Goal: Task Accomplishment & Management: Manage account settings

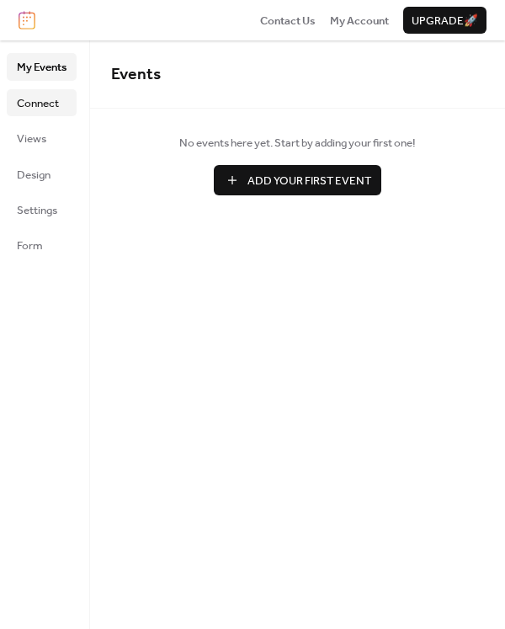
click at [39, 99] on span "Connect" at bounding box center [38, 103] width 42 height 17
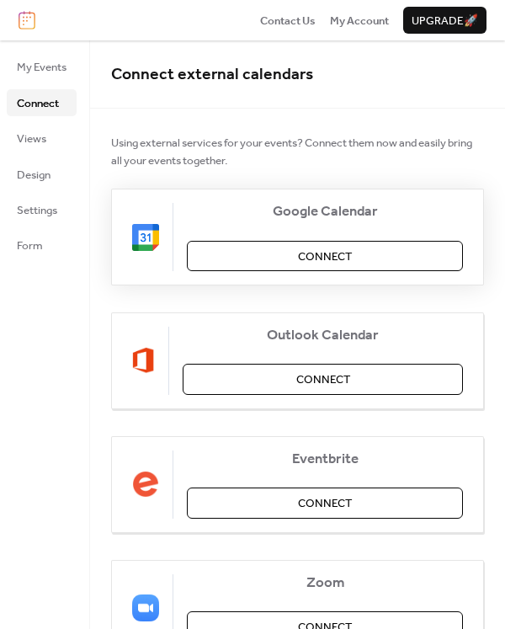
click at [349, 249] on span "Connect" at bounding box center [325, 256] width 54 height 17
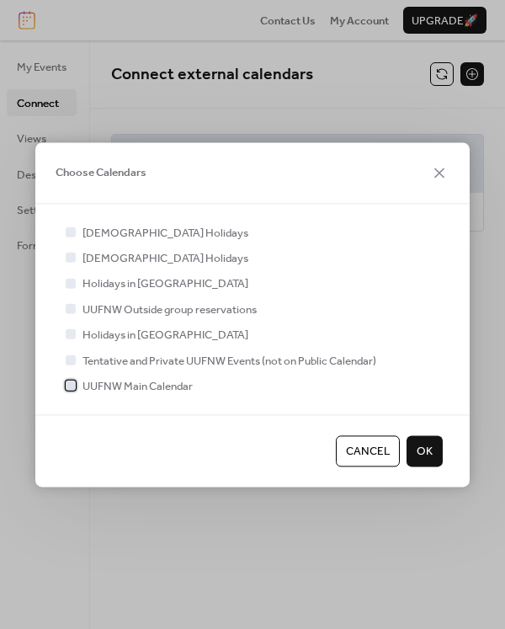
click at [68, 380] on div at bounding box center [71, 385] width 10 height 10
click at [424, 452] on span "OK" at bounding box center [425, 452] width 16 height 17
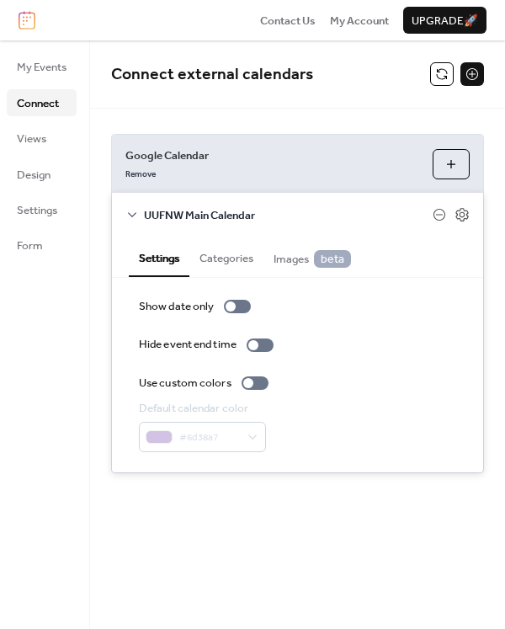
click at [457, 159] on button "Choose Calendars" at bounding box center [451, 164] width 37 height 30
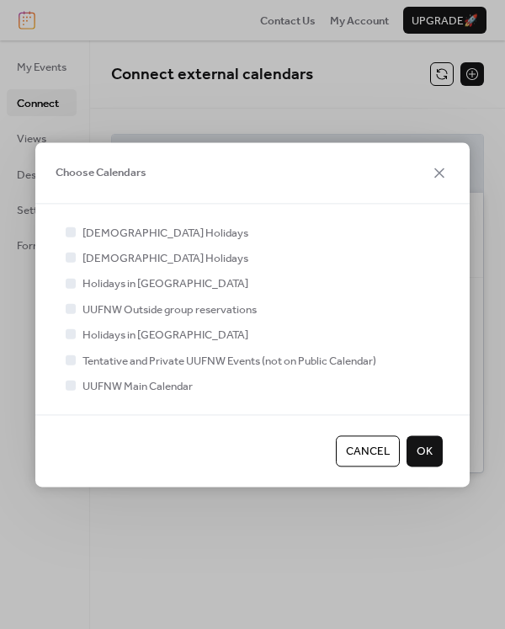
click at [427, 444] on span "OK" at bounding box center [425, 452] width 16 height 17
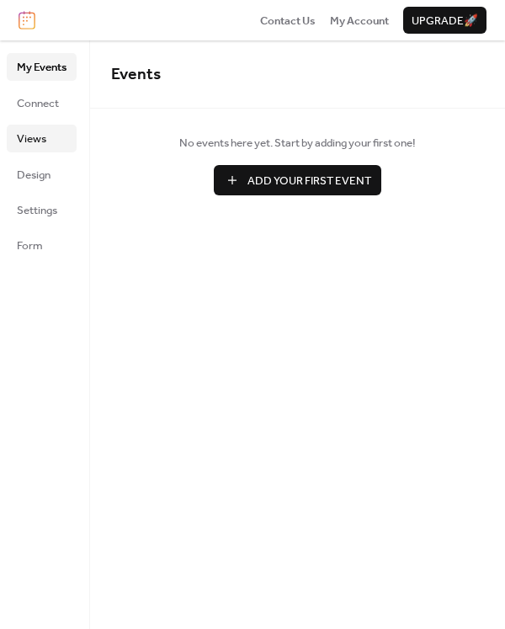
click at [34, 140] on span "Views" at bounding box center [31, 138] width 29 height 17
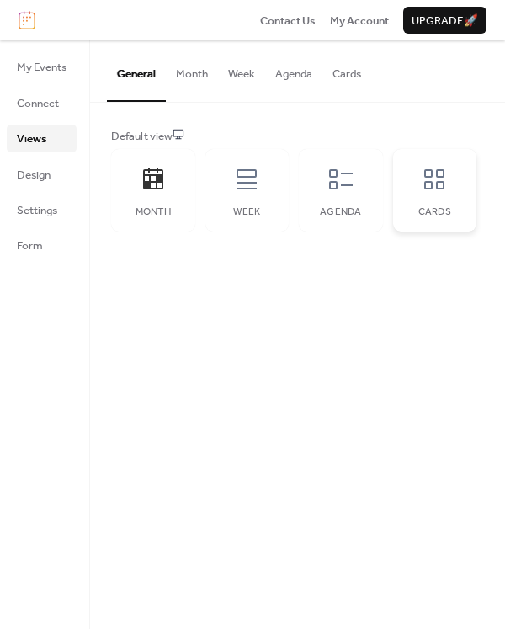
click at [432, 178] on icon at bounding box center [434, 179] width 27 height 27
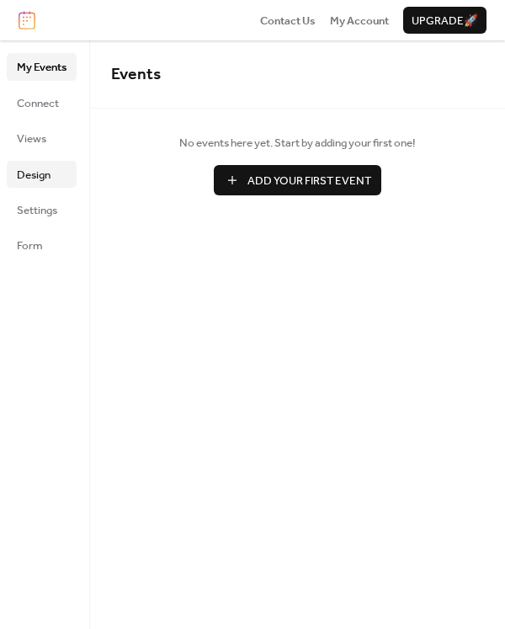
click at [35, 177] on span "Design" at bounding box center [34, 175] width 34 height 17
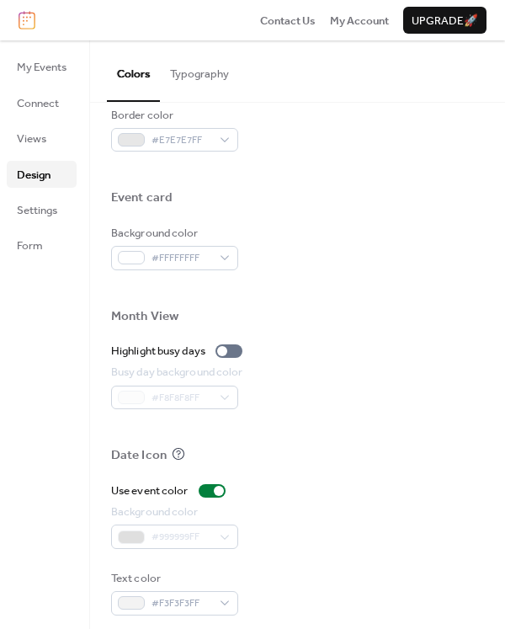
scroll to position [751, 0]
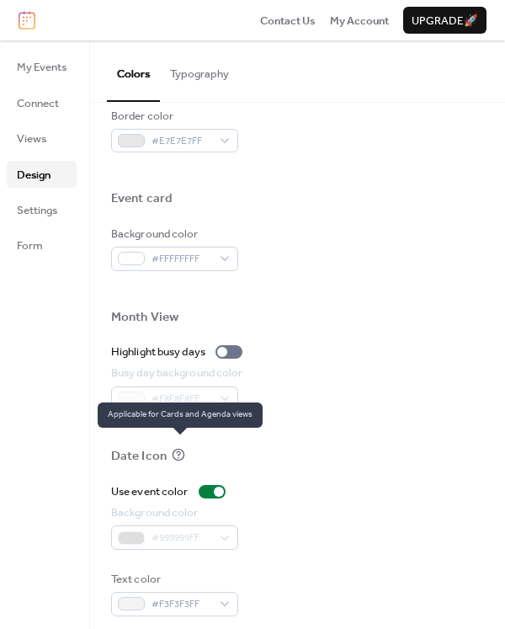
click at [177, 448] on icon at bounding box center [178, 454] width 13 height 13
click at [176, 448] on icon at bounding box center [178, 454] width 13 height 13
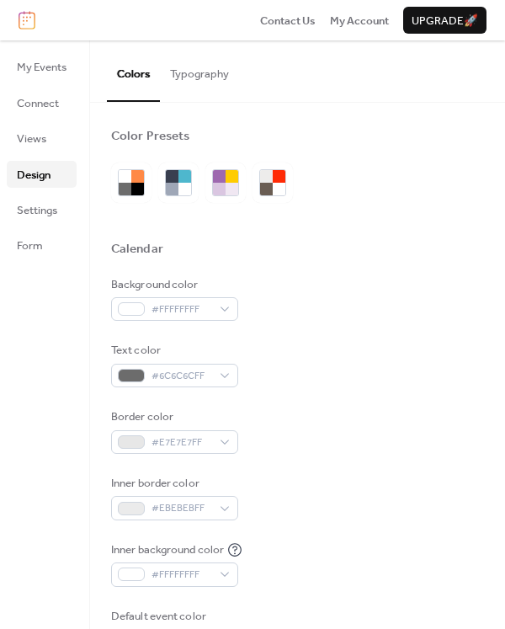
scroll to position [0, 0]
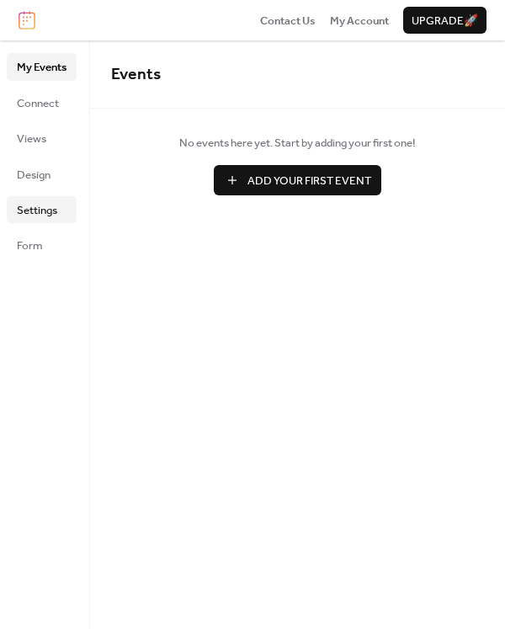
click at [43, 204] on span "Settings" at bounding box center [37, 210] width 40 height 17
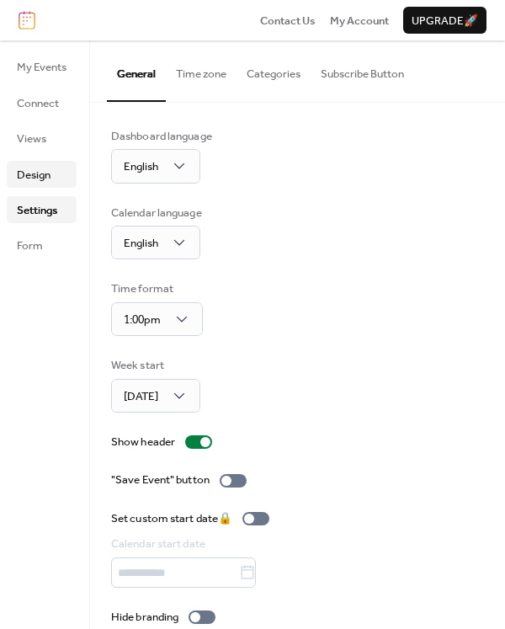
click at [40, 170] on span "Design" at bounding box center [34, 175] width 34 height 17
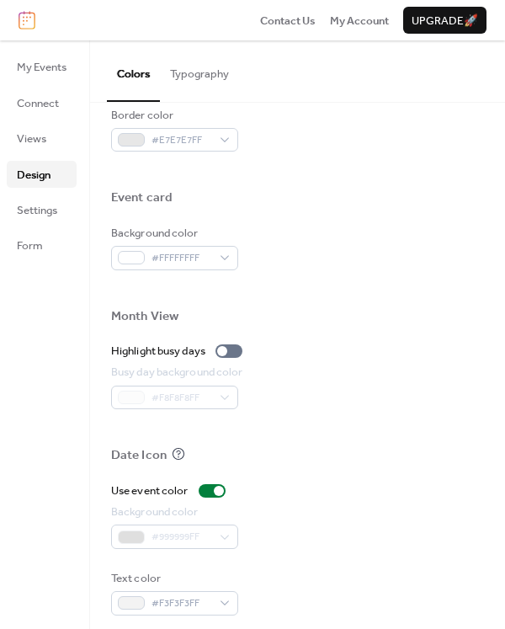
scroll to position [751, 0]
click at [28, 136] on span "Views" at bounding box center [31, 138] width 29 height 17
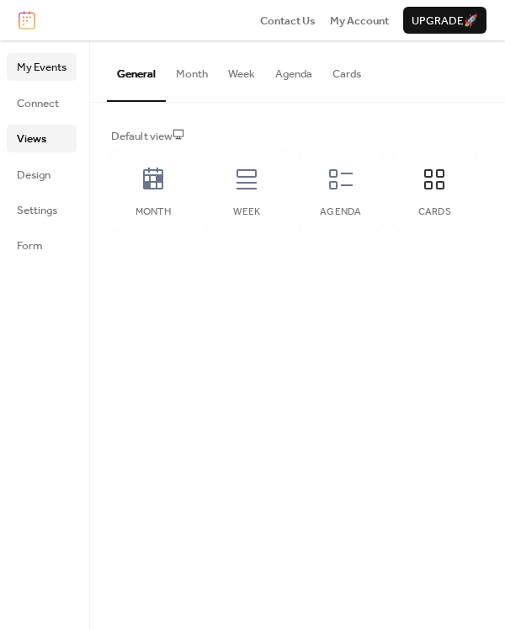
click at [39, 66] on span "My Events" at bounding box center [42, 67] width 50 height 17
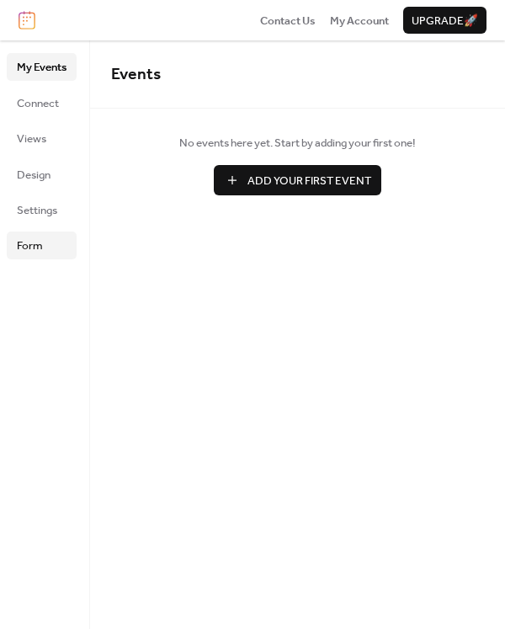
click at [39, 248] on span "Form" at bounding box center [30, 245] width 26 height 17
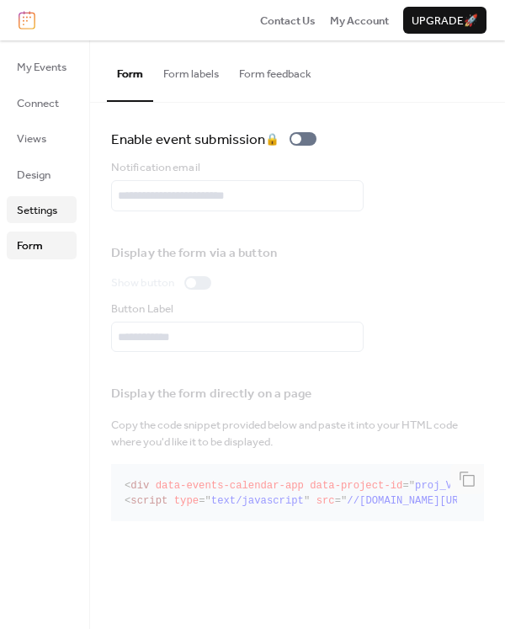
click at [42, 202] on span "Settings" at bounding box center [37, 210] width 40 height 17
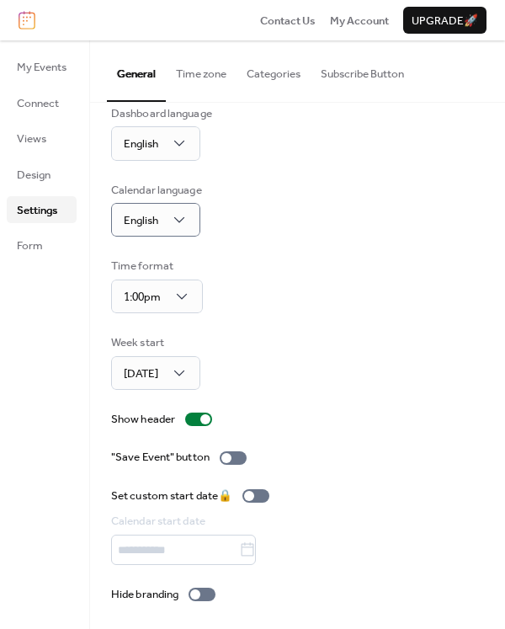
scroll to position [22, 0]
click at [225, 454] on div at bounding box center [226, 459] width 10 height 10
click at [242, 457] on div at bounding box center [240, 459] width 10 height 10
click at [229, 456] on div at bounding box center [226, 459] width 10 height 10
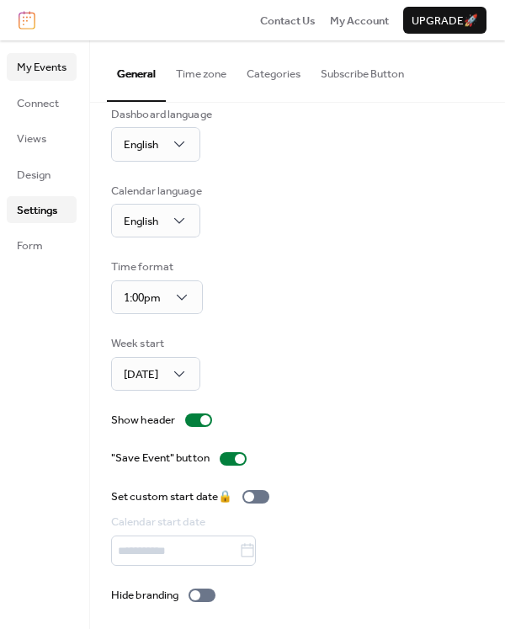
click at [31, 68] on span "My Events" at bounding box center [42, 67] width 50 height 17
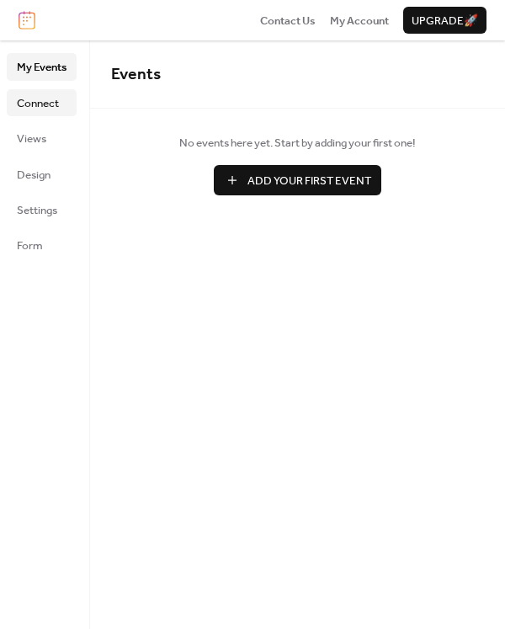
click at [40, 111] on span "Connect" at bounding box center [38, 103] width 42 height 17
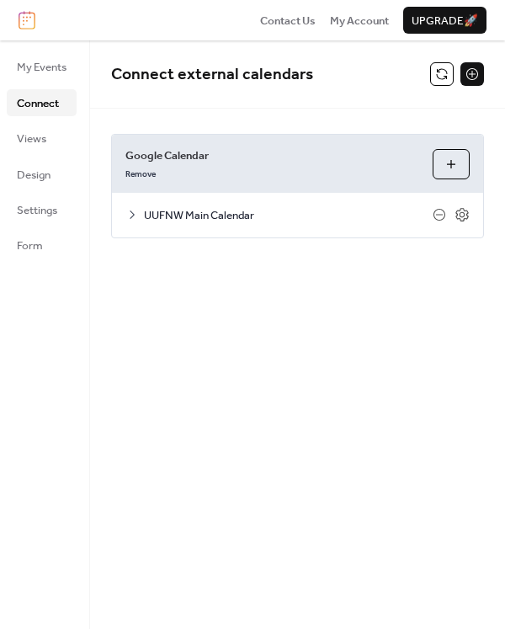
click at [132, 215] on icon at bounding box center [131, 214] width 13 height 13
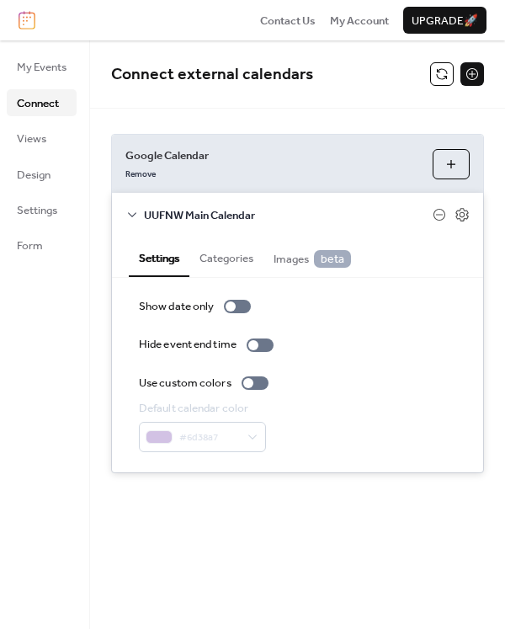
click at [285, 255] on span "Images beta" at bounding box center [312, 259] width 77 height 18
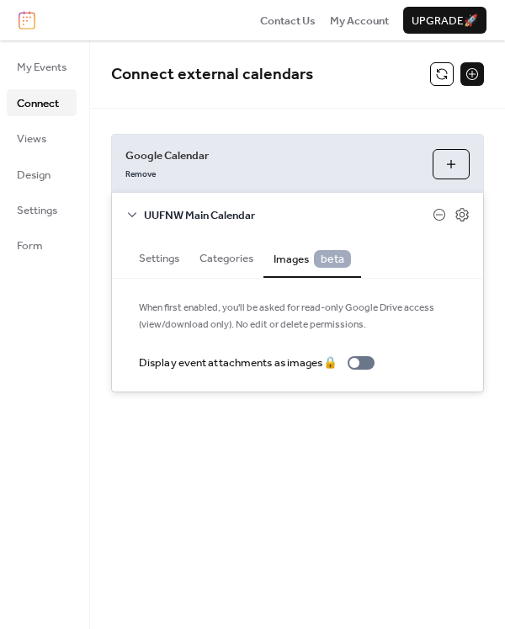
click at [295, 257] on span "Images beta" at bounding box center [312, 259] width 77 height 18
click at [24, 73] on span "My Events" at bounding box center [42, 67] width 50 height 17
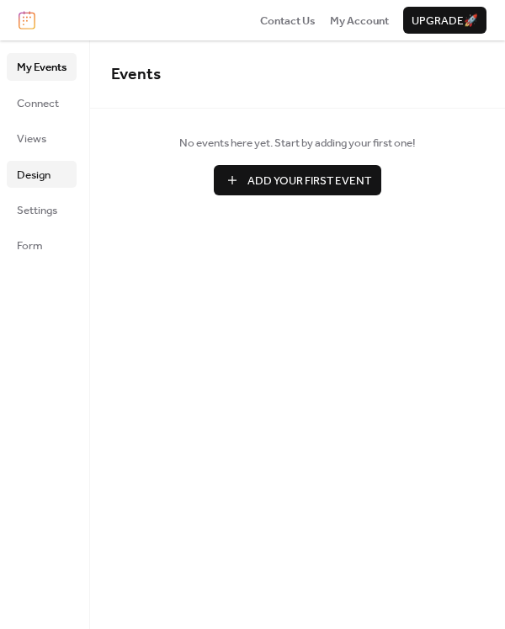
click at [36, 170] on span "Design" at bounding box center [34, 175] width 34 height 17
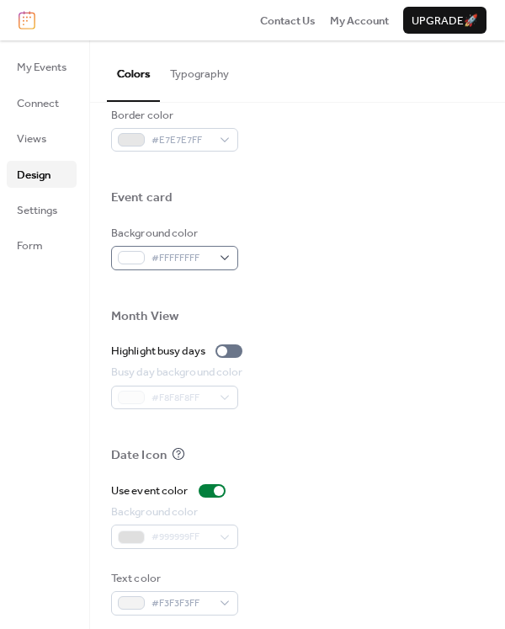
scroll to position [751, 0]
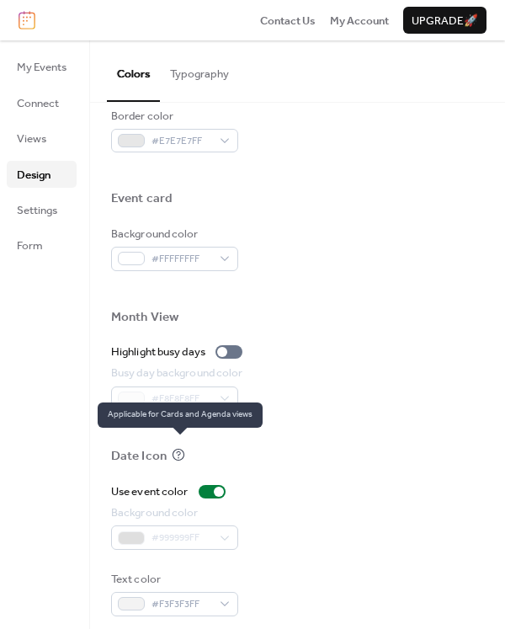
click at [180, 448] on icon at bounding box center [178, 454] width 13 height 13
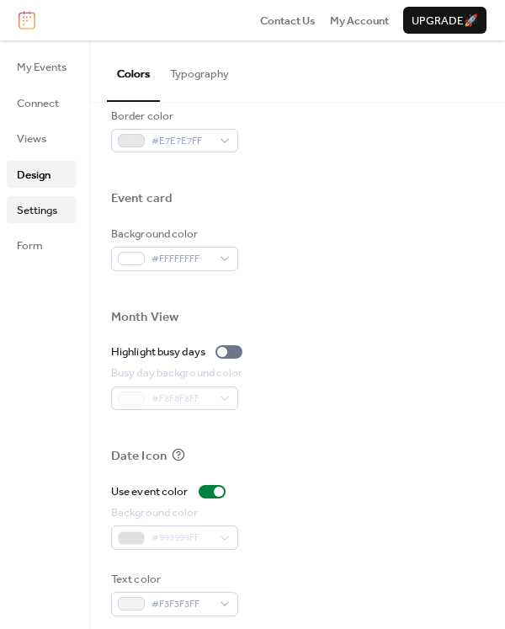
click at [27, 208] on span "Settings" at bounding box center [37, 210] width 40 height 17
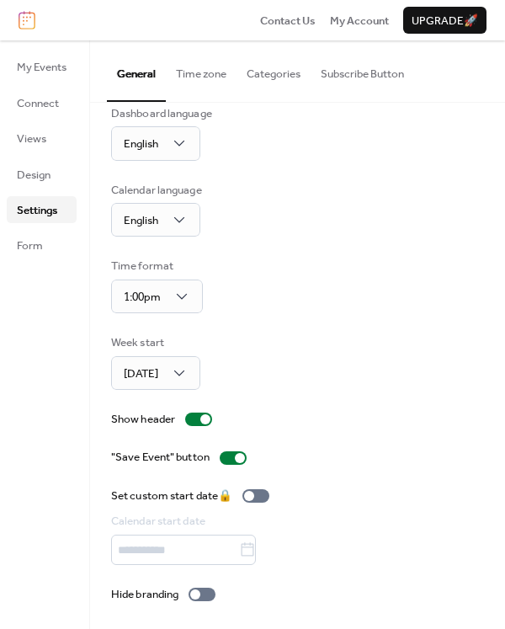
scroll to position [22, 0]
click at [28, 238] on span "Form" at bounding box center [30, 245] width 26 height 17
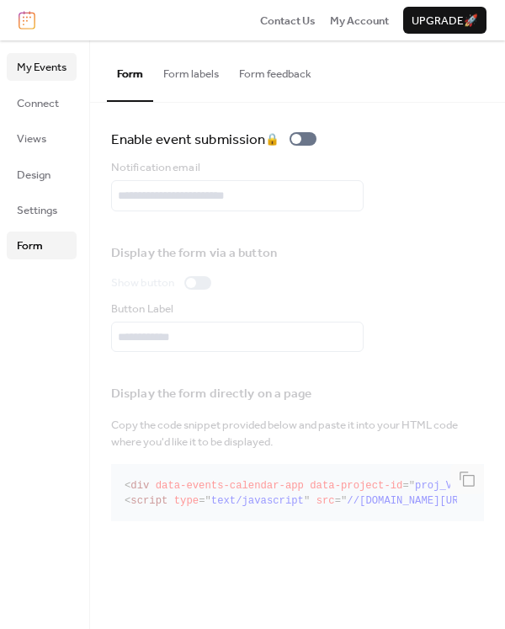
click at [45, 66] on span "My Events" at bounding box center [42, 67] width 50 height 17
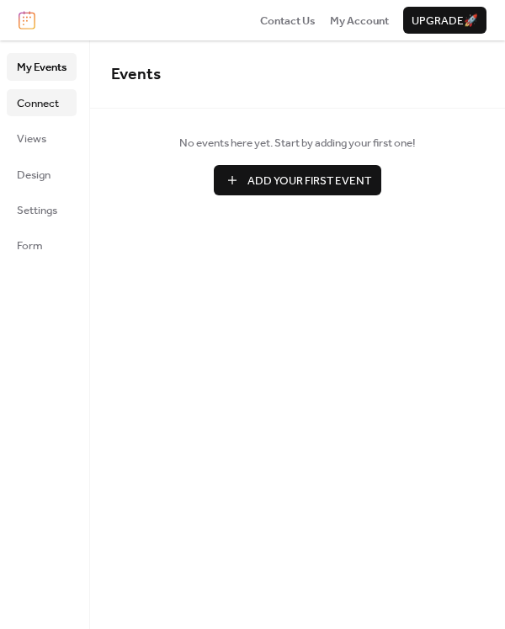
click at [26, 108] on span "Connect" at bounding box center [38, 103] width 42 height 17
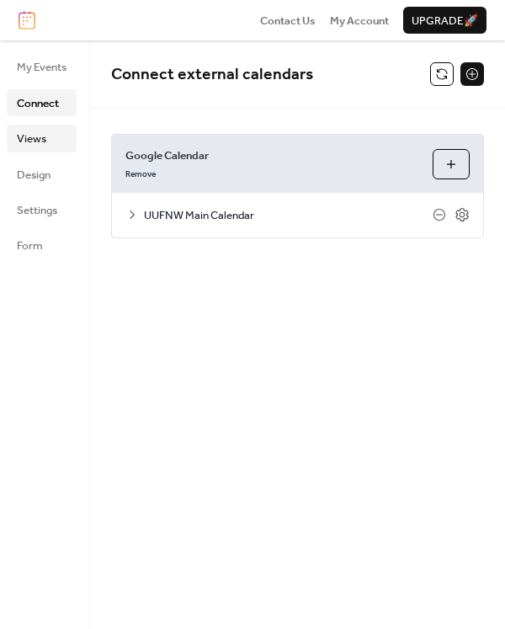
click at [28, 137] on span "Views" at bounding box center [31, 138] width 29 height 17
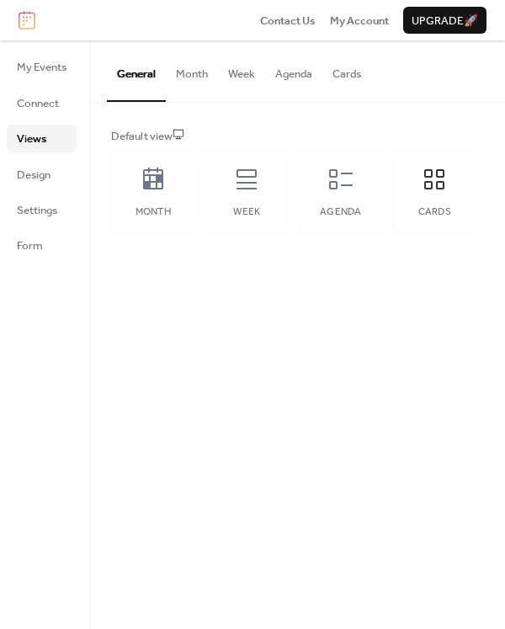
click at [29, 23] on img at bounding box center [27, 20] width 17 height 19
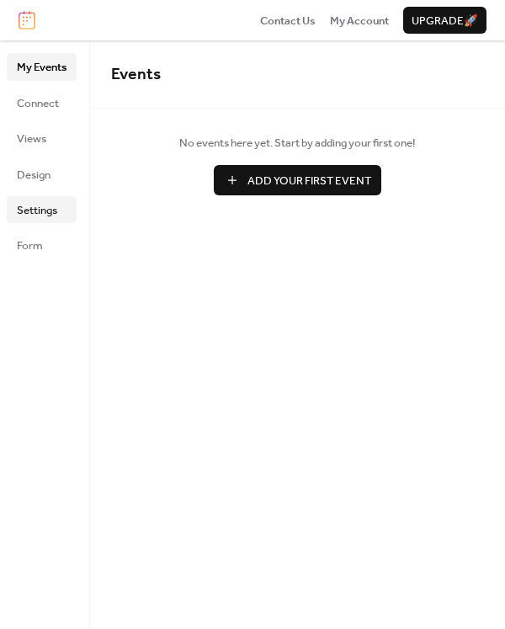
click at [38, 210] on span "Settings" at bounding box center [37, 210] width 40 height 17
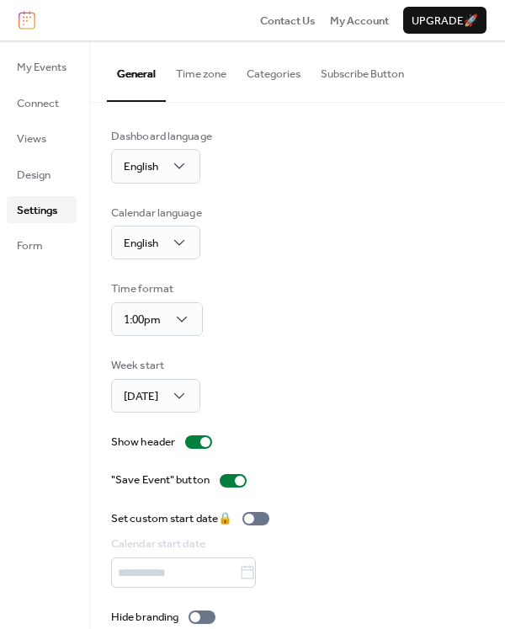
click at [269, 71] on button "Categories" at bounding box center [274, 69] width 74 height 59
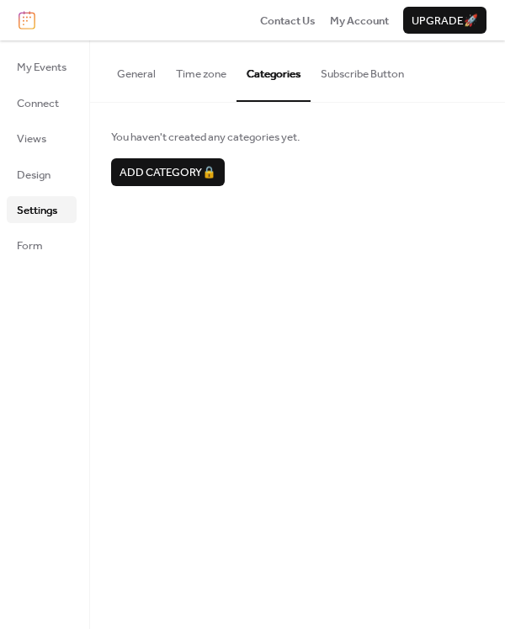
click at [200, 73] on button "Time zone" at bounding box center [201, 69] width 71 height 59
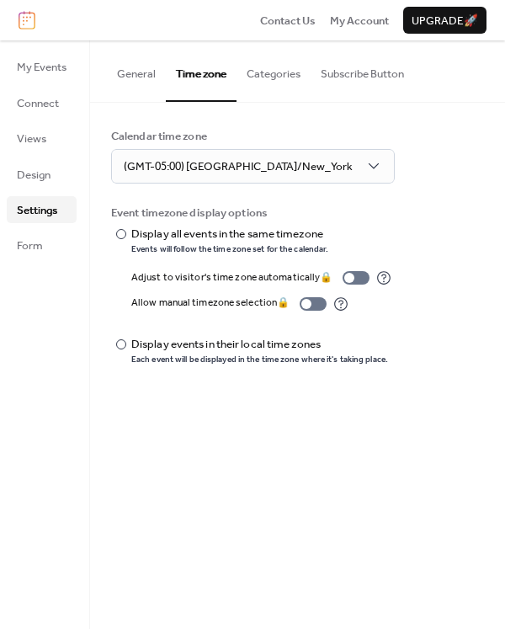
click at [359, 73] on button "Subscribe Button" at bounding box center [363, 69] width 104 height 59
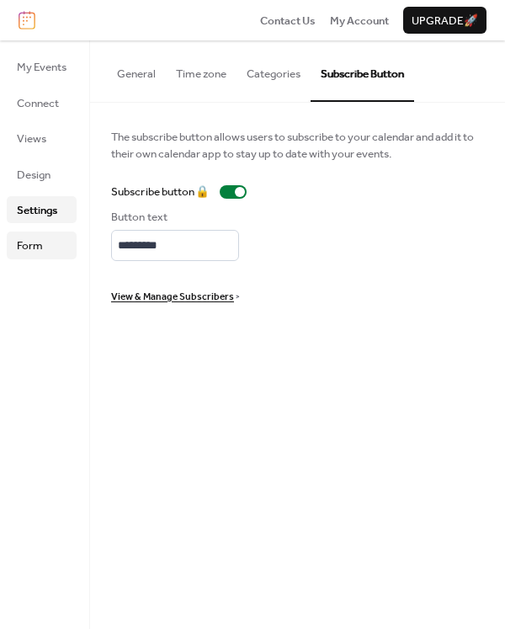
click at [20, 241] on span "Form" at bounding box center [30, 245] width 26 height 17
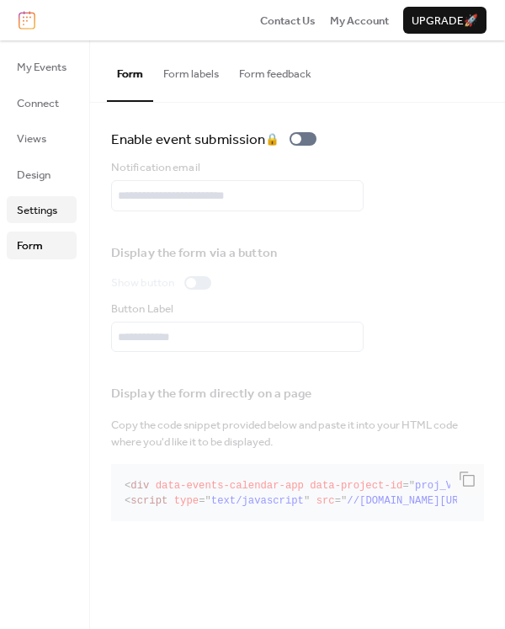
click at [31, 204] on span "Settings" at bounding box center [37, 210] width 40 height 17
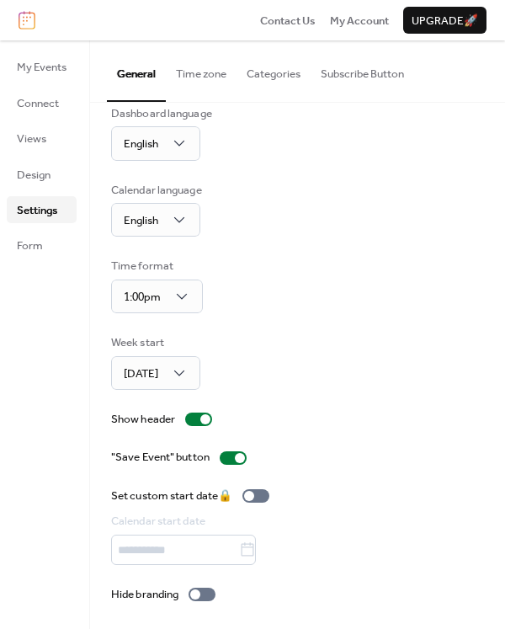
scroll to position [22, 0]
click at [31, 133] on span "Views" at bounding box center [31, 138] width 29 height 17
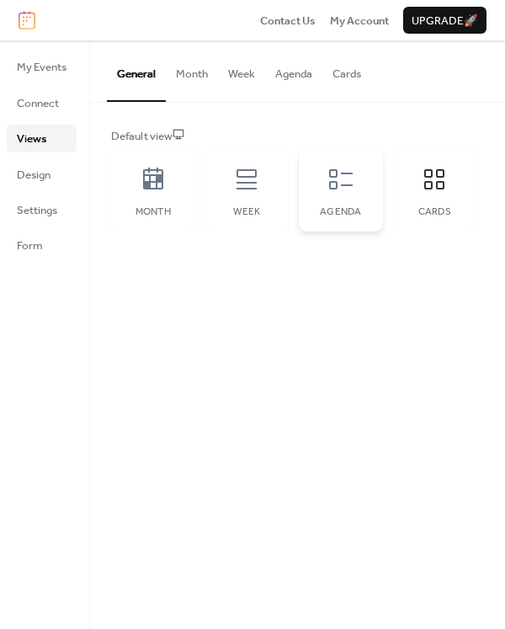
click at [343, 175] on icon at bounding box center [340, 179] width 27 height 27
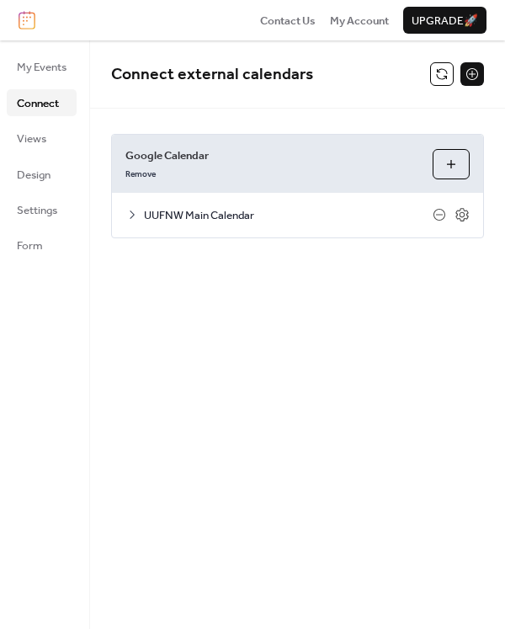
click at [24, 21] on img at bounding box center [27, 20] width 17 height 19
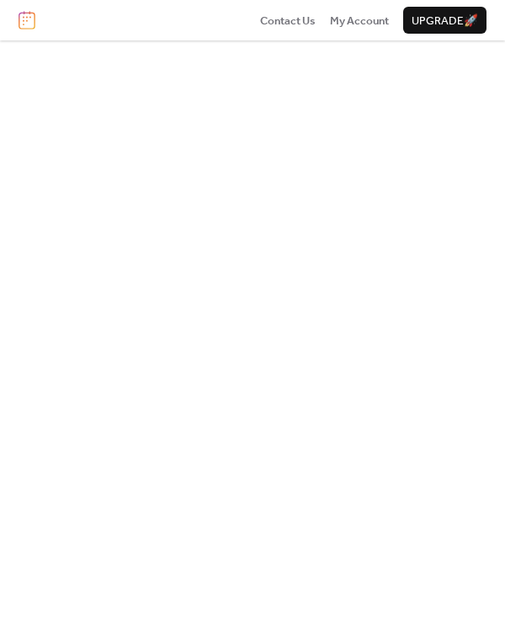
click at [24, 21] on img at bounding box center [27, 20] width 17 height 19
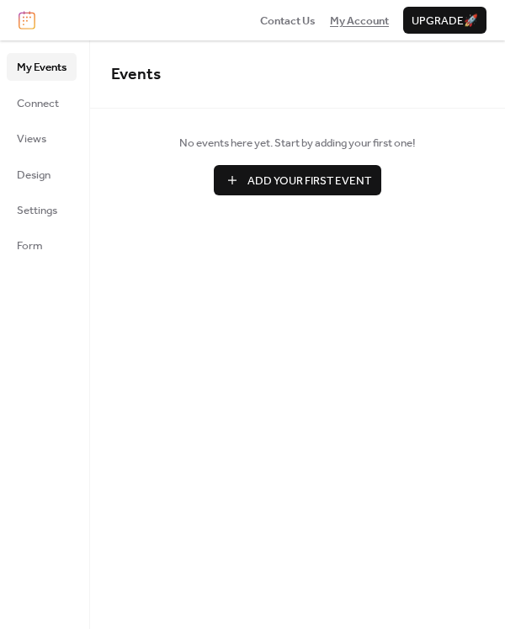
click at [359, 23] on span "My Account" at bounding box center [359, 21] width 59 height 17
click at [29, 141] on span "Views" at bounding box center [31, 138] width 29 height 17
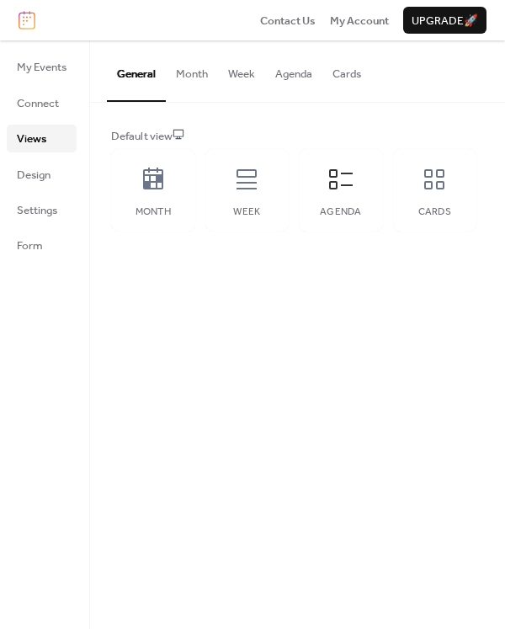
click at [200, 74] on button "Month" at bounding box center [192, 69] width 52 height 59
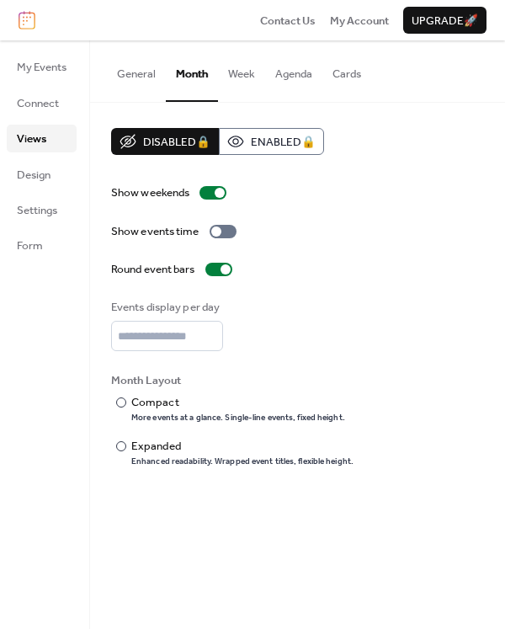
click at [246, 71] on button "Week" at bounding box center [241, 69] width 47 height 59
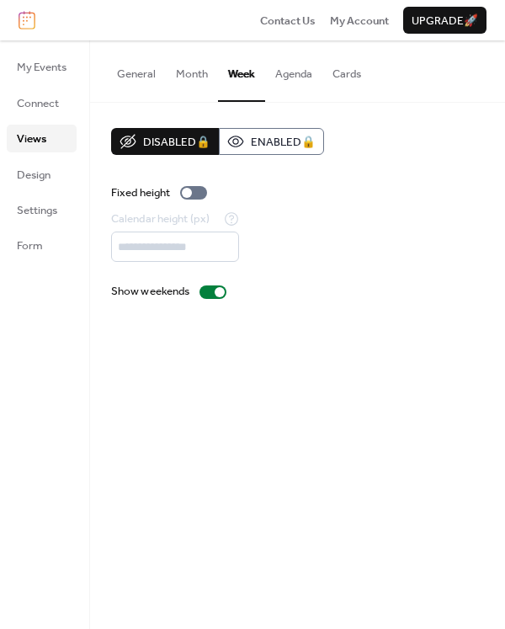
click at [294, 82] on button "Agenda" at bounding box center [293, 69] width 57 height 59
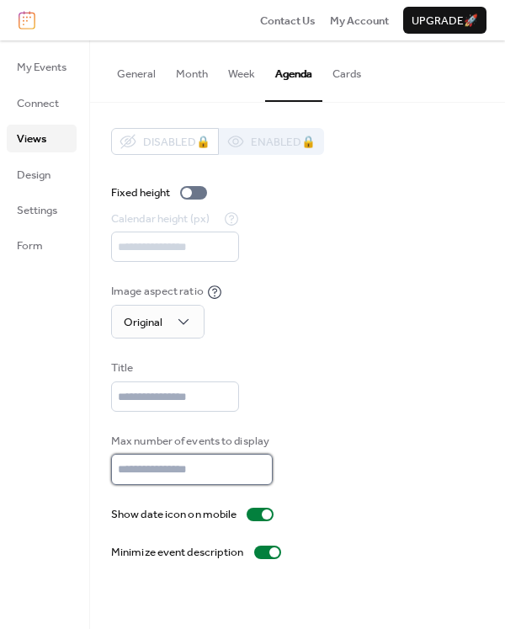
click at [260, 475] on input "**" at bounding box center [192, 469] width 162 height 30
click at [261, 480] on input "**" at bounding box center [192, 469] width 162 height 30
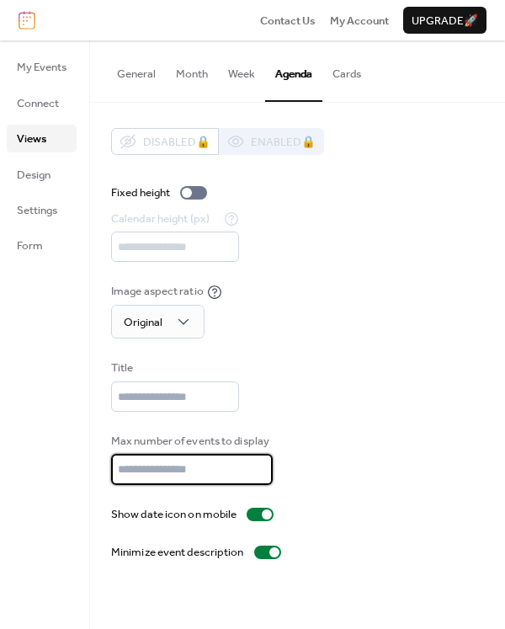
click at [261, 480] on input "**" at bounding box center [192, 469] width 162 height 30
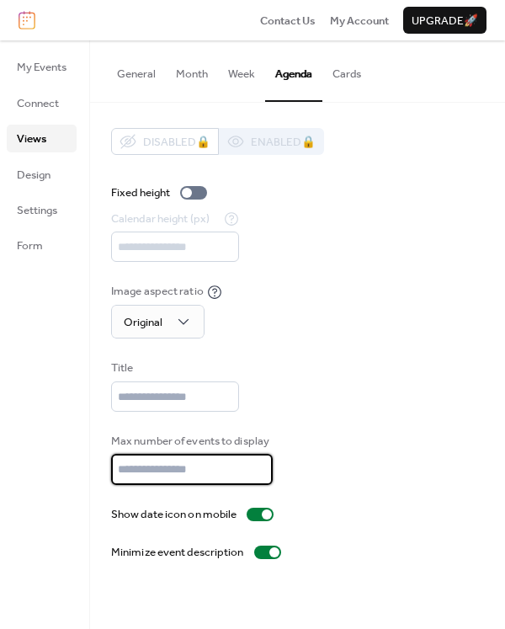
click at [261, 480] on input "**" at bounding box center [192, 469] width 162 height 30
click at [261, 480] on input "*" at bounding box center [192, 469] width 162 height 30
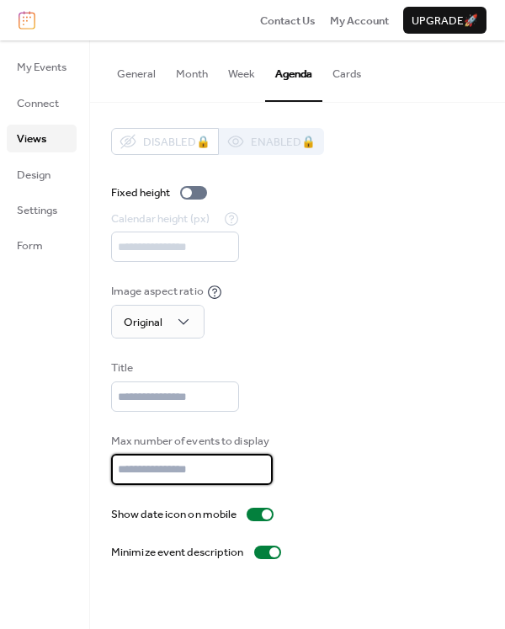
click at [261, 480] on input "*" at bounding box center [192, 469] width 162 height 30
type input "*"
click at [261, 480] on input "*" at bounding box center [192, 469] width 162 height 30
click at [349, 75] on button "Cards" at bounding box center [346, 69] width 49 height 59
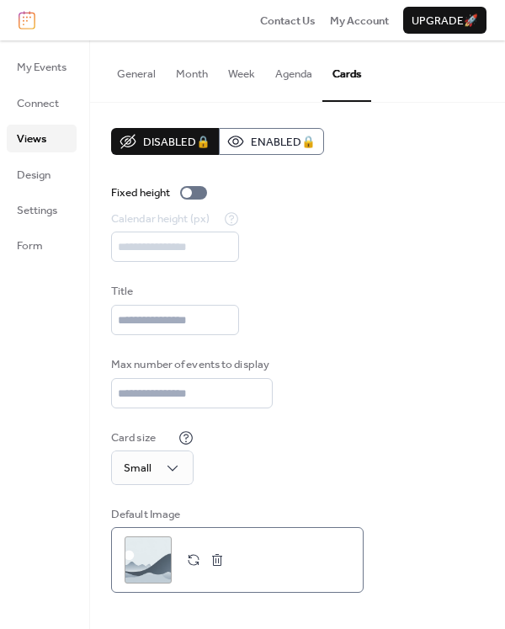
click at [156, 557] on div ";" at bounding box center [148, 559] width 47 height 47
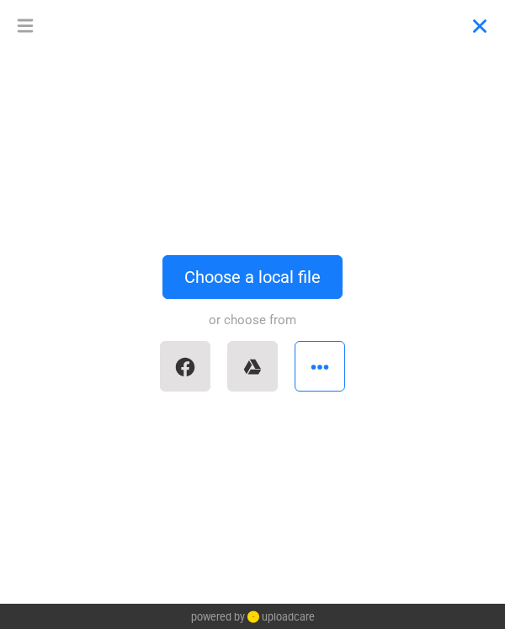
click at [478, 24] on button "Close" at bounding box center [480, 25] width 51 height 51
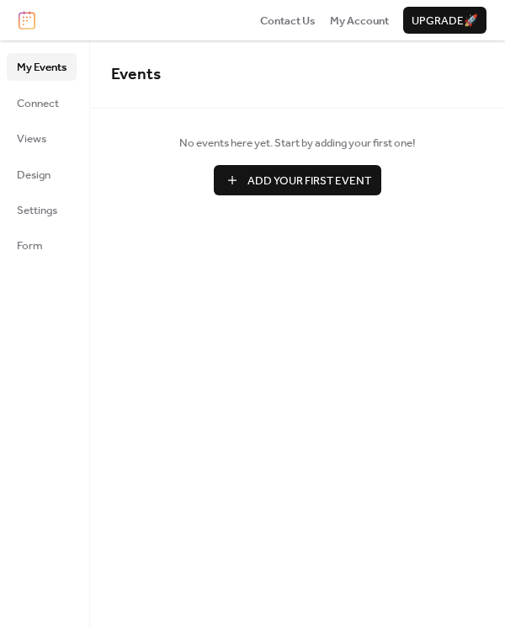
click at [39, 67] on span "My Events" at bounding box center [42, 67] width 50 height 17
click at [35, 104] on span "Connect" at bounding box center [38, 103] width 42 height 17
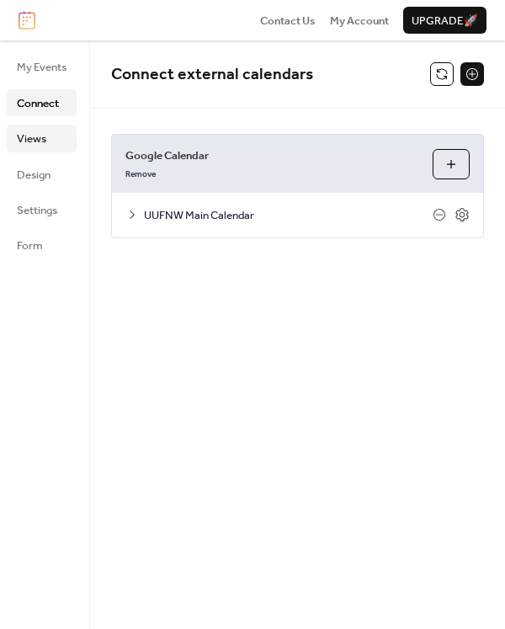
click at [35, 136] on span "Views" at bounding box center [31, 138] width 29 height 17
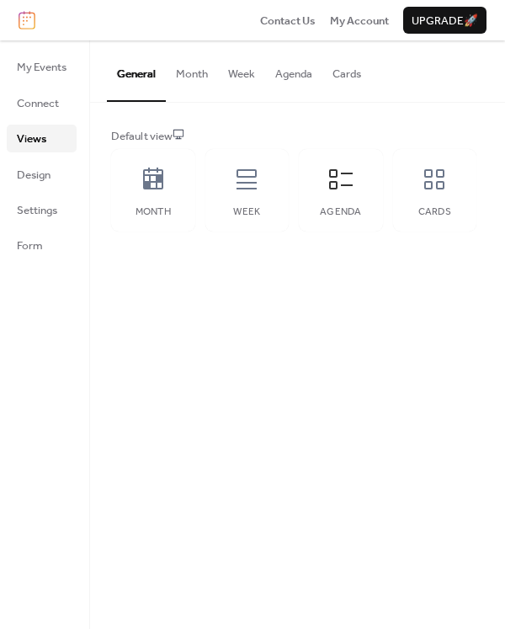
click at [198, 72] on button "Month" at bounding box center [192, 69] width 52 height 59
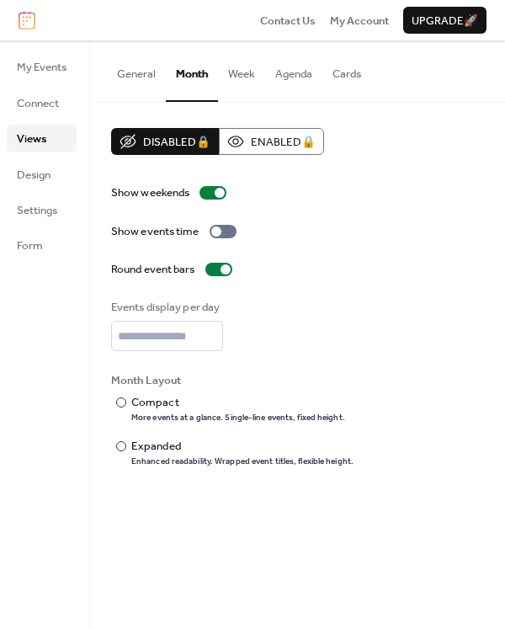
click at [232, 67] on button "Week" at bounding box center [241, 69] width 47 height 59
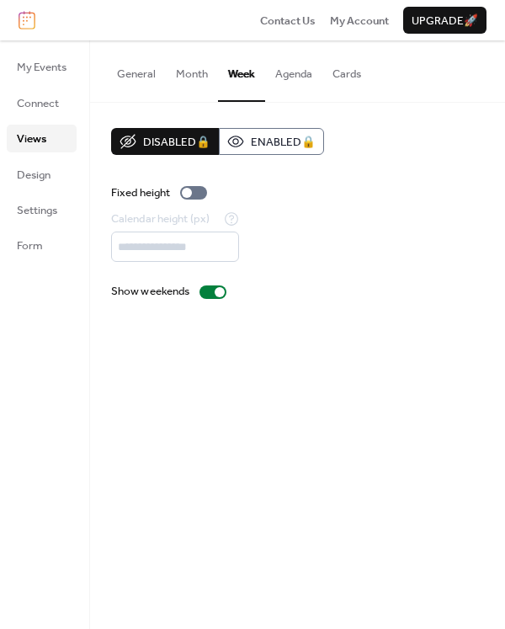
click at [171, 72] on button "Month" at bounding box center [192, 69] width 52 height 59
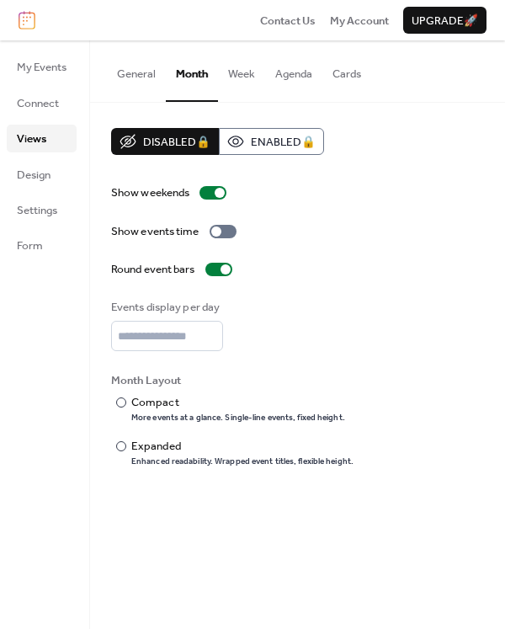
click at [297, 75] on button "Agenda" at bounding box center [293, 69] width 57 height 59
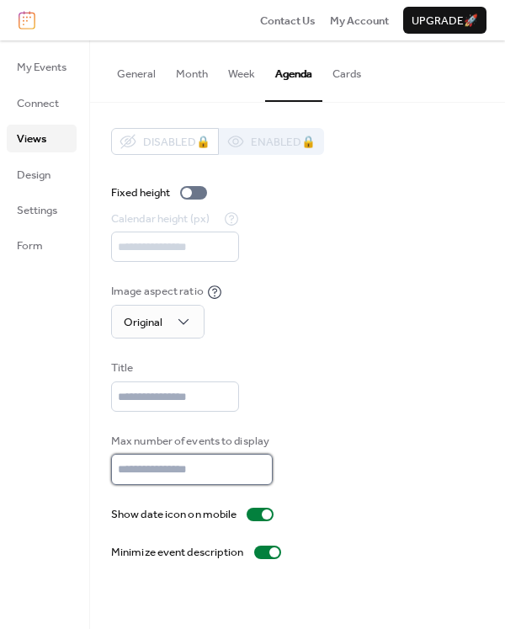
type input "*"
click at [263, 481] on input "*" at bounding box center [192, 469] width 162 height 30
type input "*"
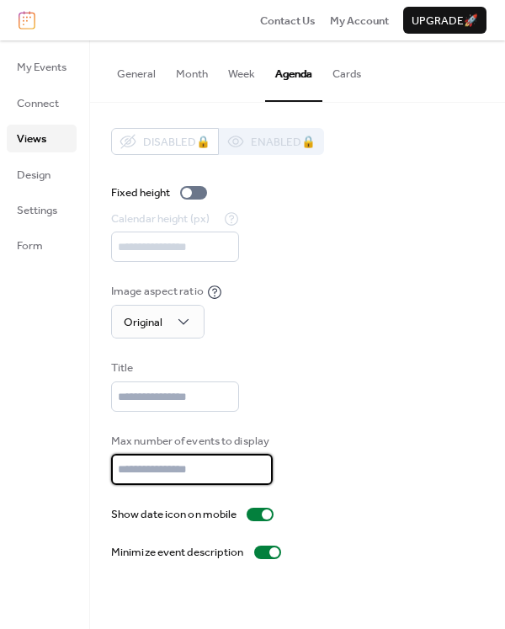
click at [263, 481] on input "*" at bounding box center [192, 469] width 162 height 30
type input "*"
click at [263, 481] on input "*" at bounding box center [192, 469] width 162 height 30
type input "*"
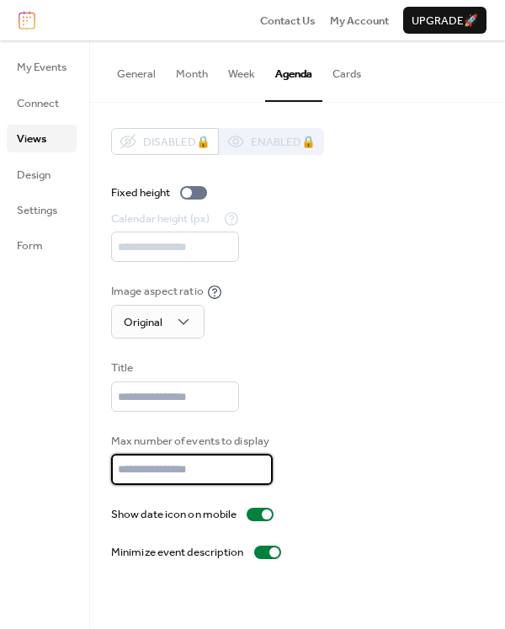
click at [263, 481] on input "*" at bounding box center [192, 469] width 162 height 30
click at [351, 67] on button "Cards" at bounding box center [346, 69] width 49 height 59
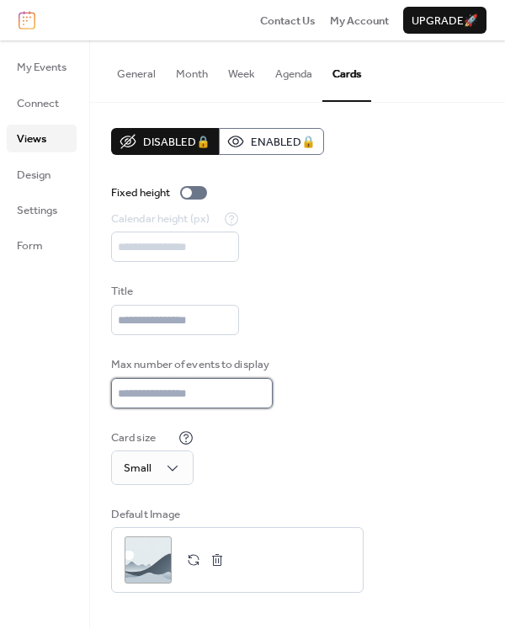
type input "*"
click at [262, 396] on input "*" at bounding box center [192, 393] width 162 height 30
click at [300, 75] on button "Agenda" at bounding box center [293, 69] width 57 height 59
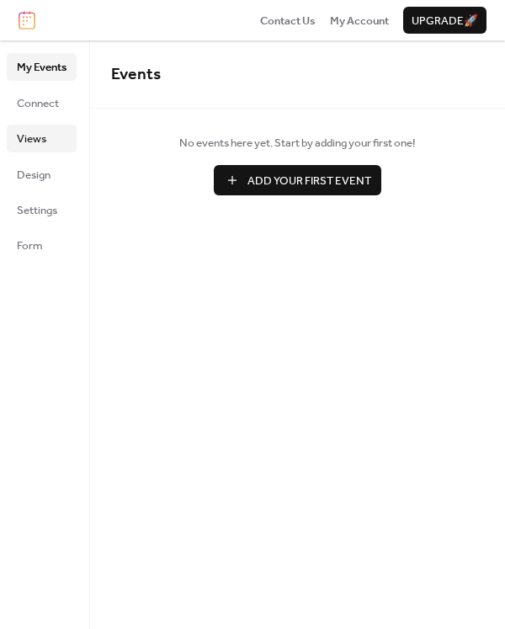
click at [31, 141] on span "Views" at bounding box center [31, 138] width 29 height 17
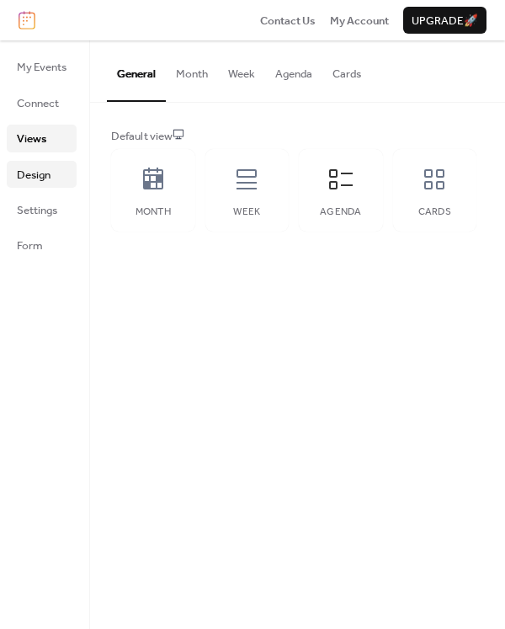
click at [40, 182] on span "Design" at bounding box center [34, 175] width 34 height 17
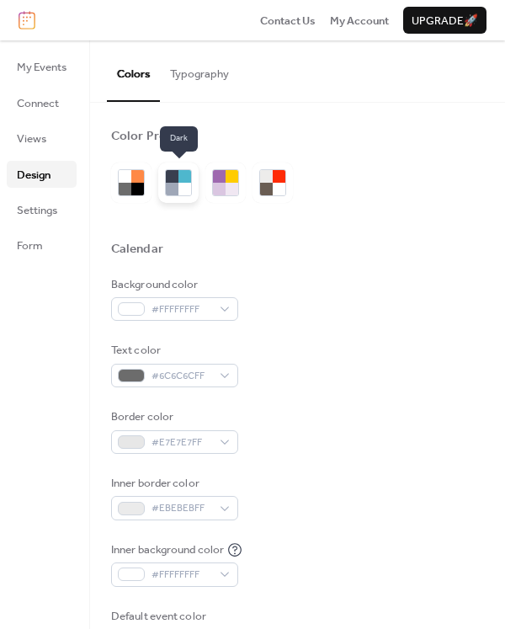
click at [178, 187] on div at bounding box center [172, 189] width 13 height 13
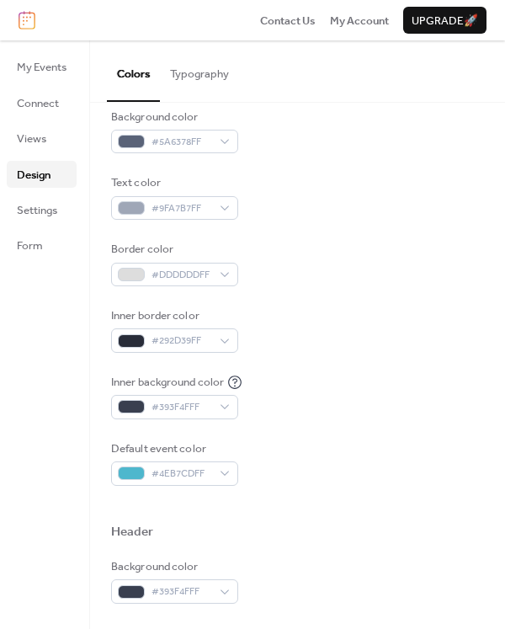
scroll to position [21, 0]
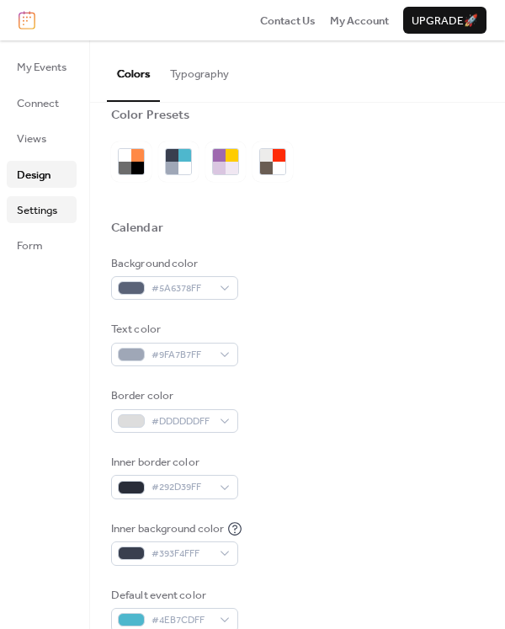
click at [51, 197] on link "Settings" at bounding box center [42, 209] width 70 height 27
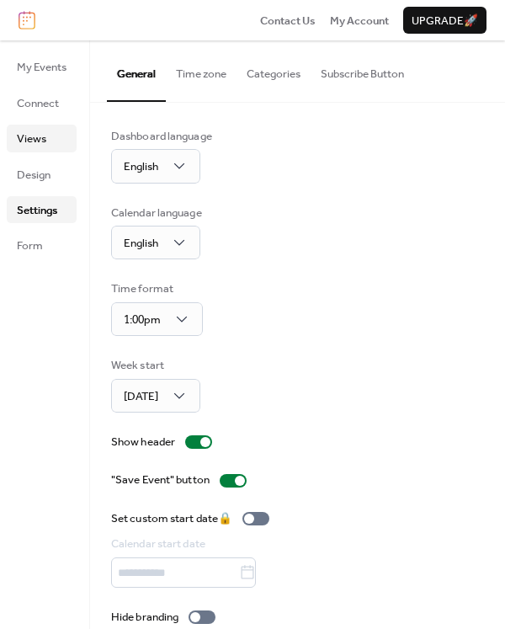
click at [31, 134] on span "Views" at bounding box center [31, 138] width 29 height 17
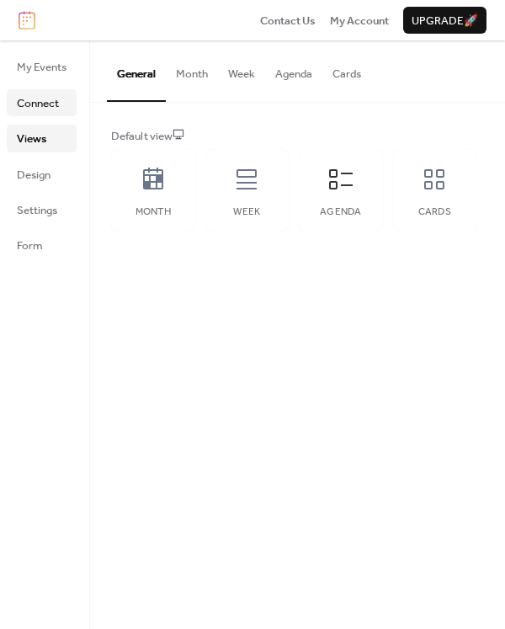
click at [35, 98] on span "Connect" at bounding box center [38, 103] width 42 height 17
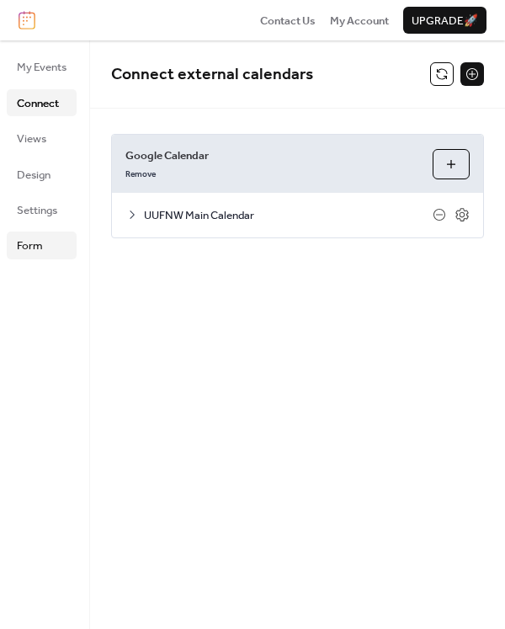
click at [45, 244] on link "Form" at bounding box center [42, 244] width 70 height 27
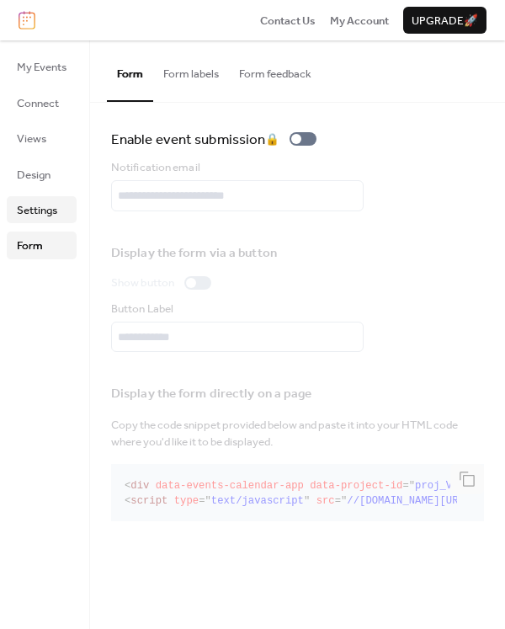
click at [38, 196] on link "Settings" at bounding box center [42, 209] width 70 height 27
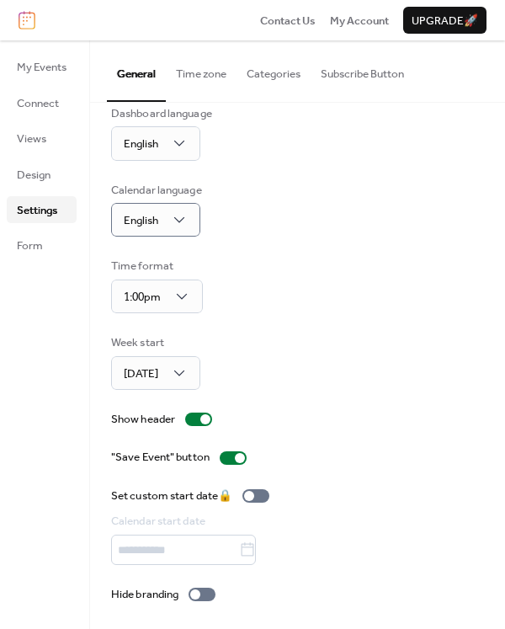
scroll to position [22, 0]
click at [42, 171] on span "Design" at bounding box center [34, 175] width 34 height 17
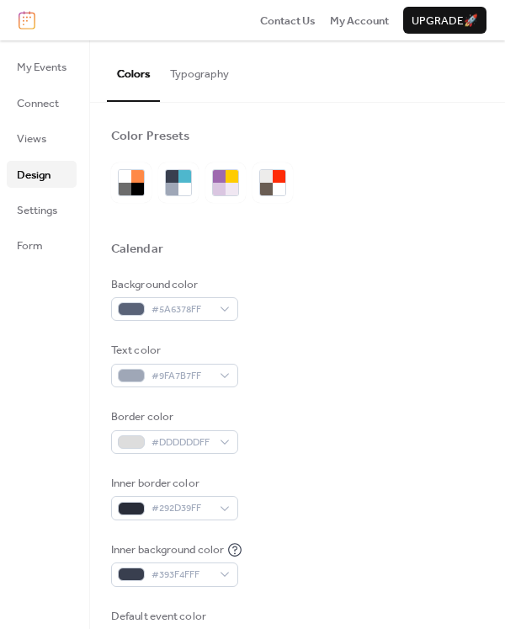
click at [200, 70] on button "Typography" at bounding box center [199, 69] width 79 height 59
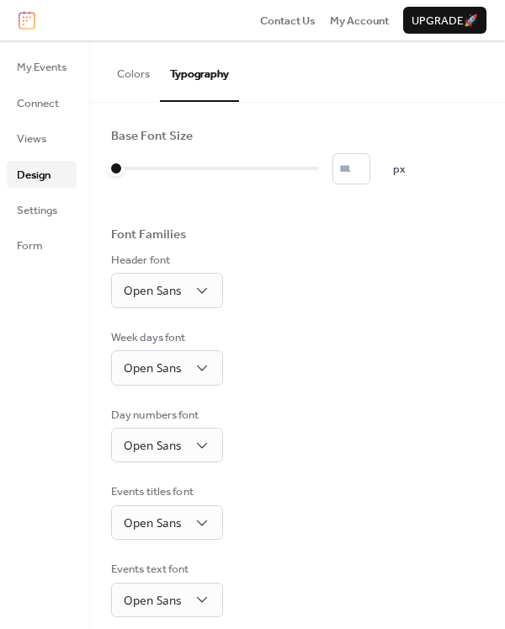
click at [137, 69] on button "Colors" at bounding box center [133, 69] width 53 height 59
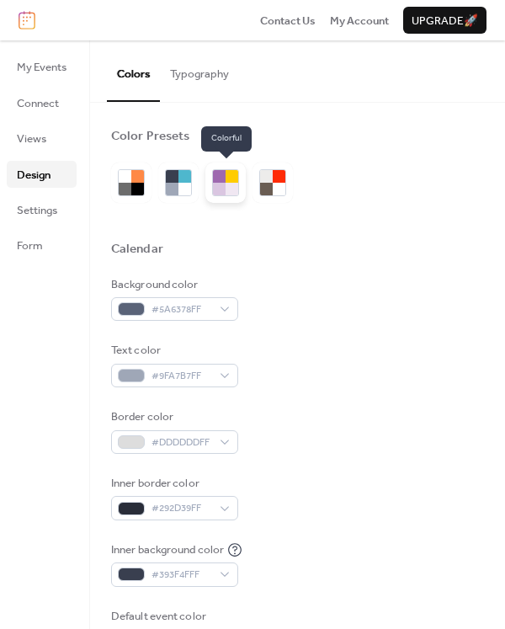
click at [221, 179] on div at bounding box center [219, 176] width 13 height 13
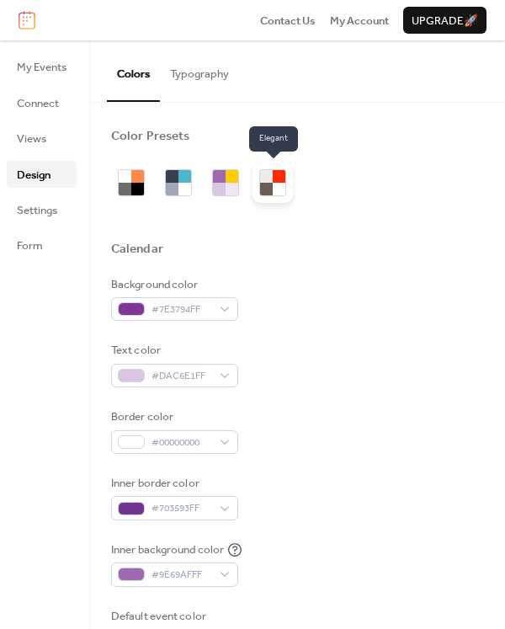
click at [273, 185] on div at bounding box center [279, 189] width 13 height 13
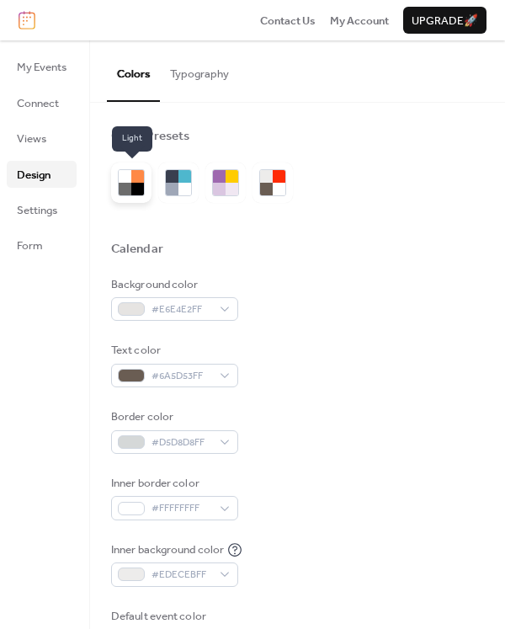
click at [125, 181] on div at bounding box center [125, 176] width 13 height 13
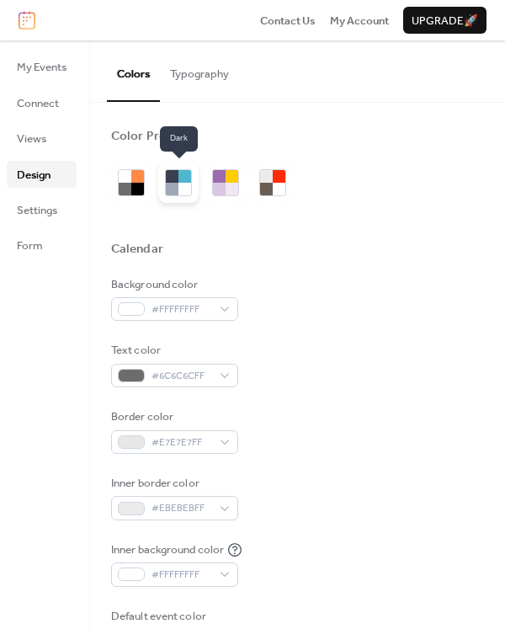
click at [176, 185] on div at bounding box center [172, 189] width 13 height 13
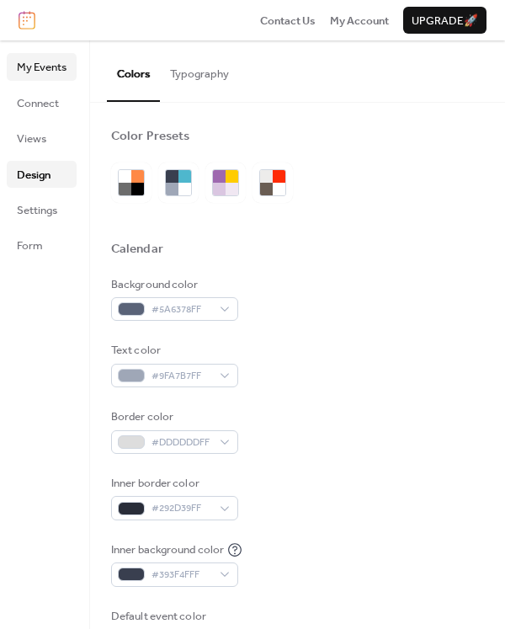
click at [35, 68] on span "My Events" at bounding box center [42, 67] width 50 height 17
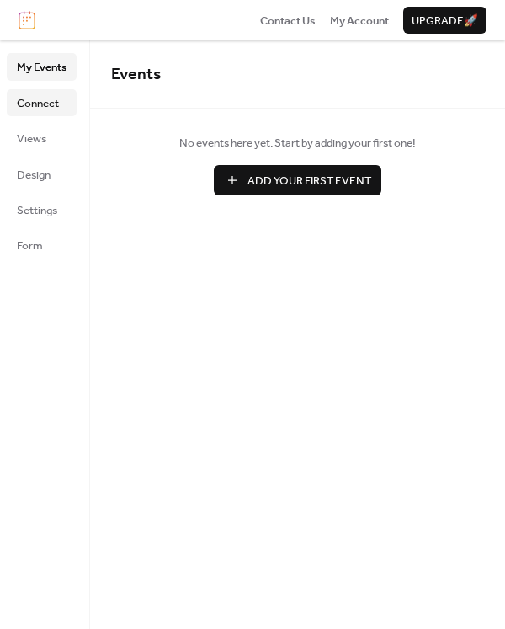
click at [47, 95] on span "Connect" at bounding box center [38, 103] width 42 height 17
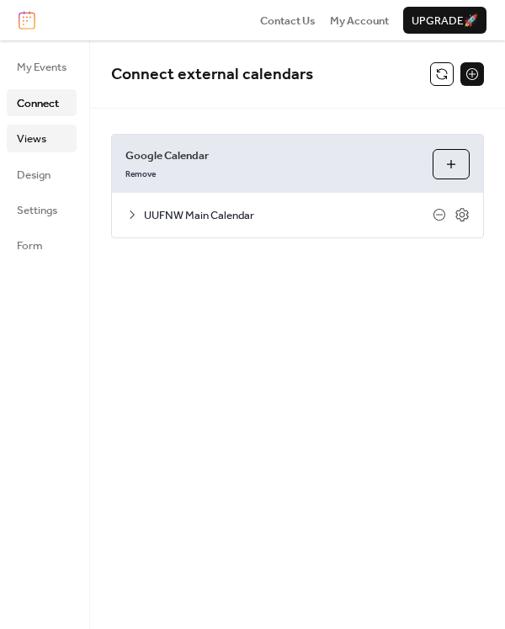
click at [41, 140] on span "Views" at bounding box center [31, 138] width 29 height 17
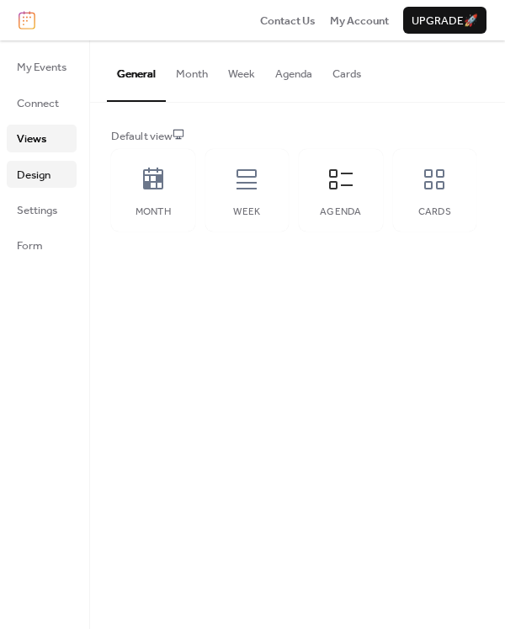
click at [27, 172] on span "Design" at bounding box center [34, 175] width 34 height 17
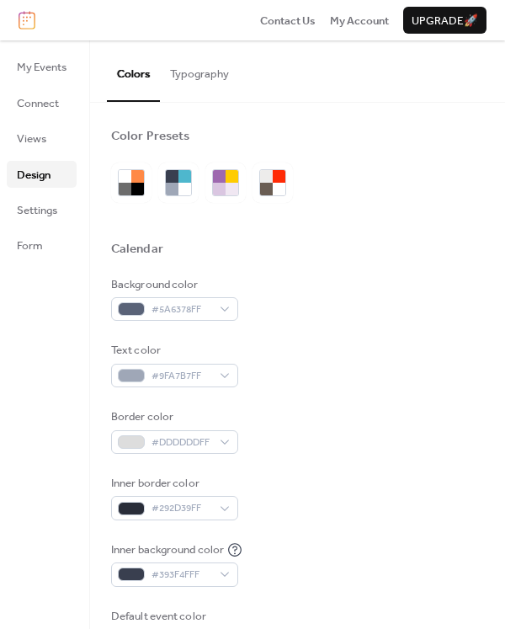
scroll to position [316, 0]
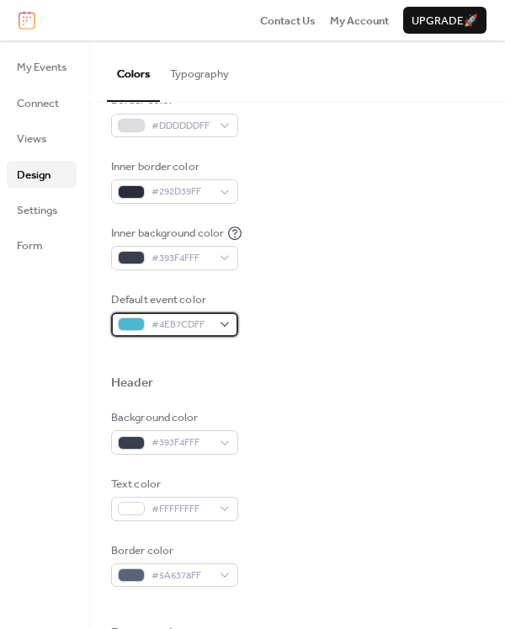
click at [230, 316] on div "#4EB7CDFF" at bounding box center [174, 324] width 127 height 24
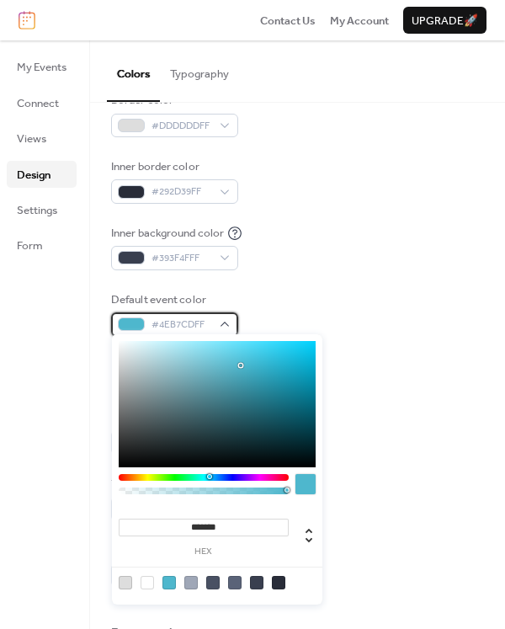
click at [230, 316] on div "#4EB7CDFF" at bounding box center [174, 324] width 127 height 24
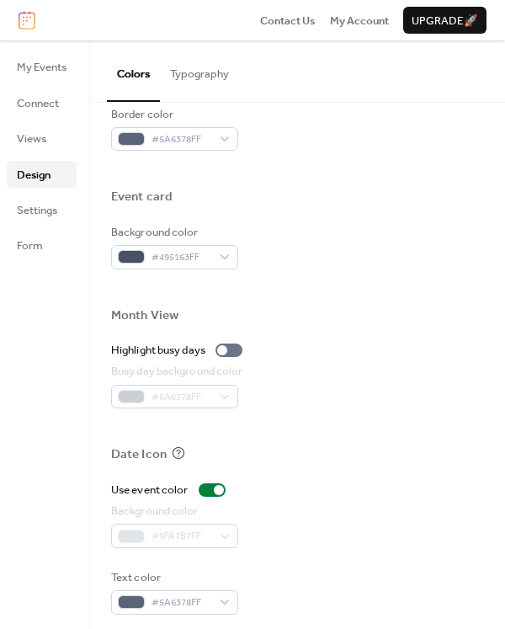
scroll to position [751, 0]
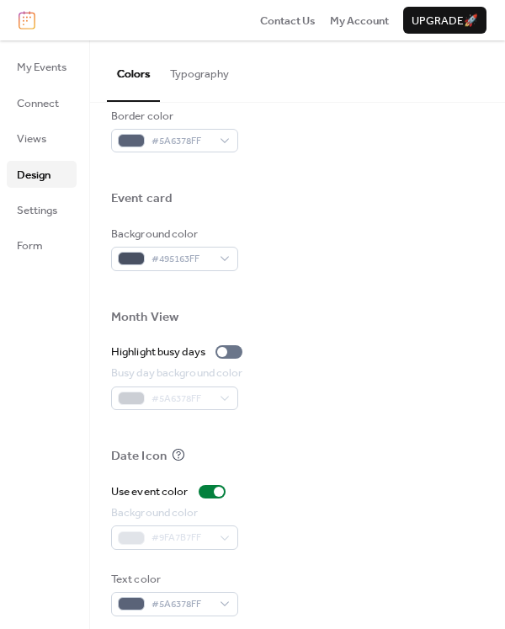
click at [192, 76] on button "Typography" at bounding box center [199, 69] width 79 height 59
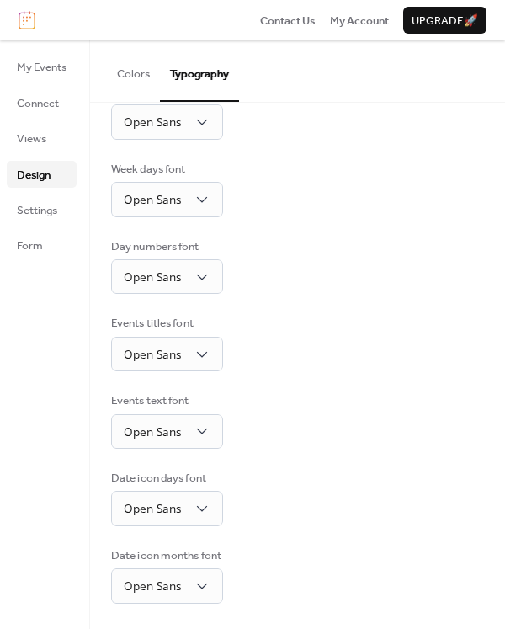
scroll to position [167, 0]
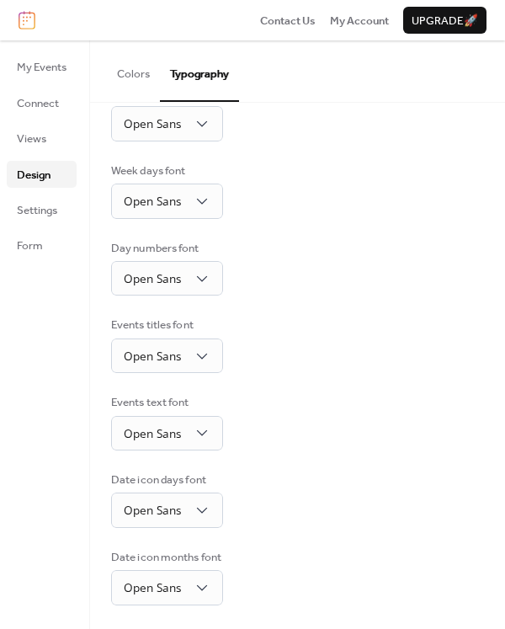
click at [130, 70] on button "Colors" at bounding box center [133, 69] width 53 height 59
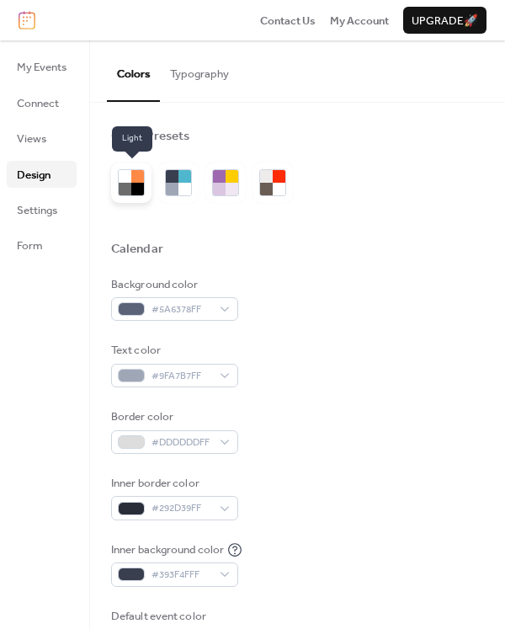
click at [133, 181] on div at bounding box center [137, 176] width 13 height 13
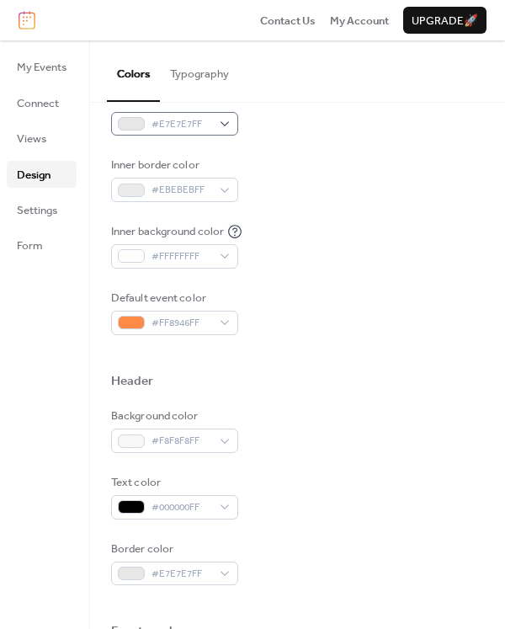
scroll to position [359, 0]
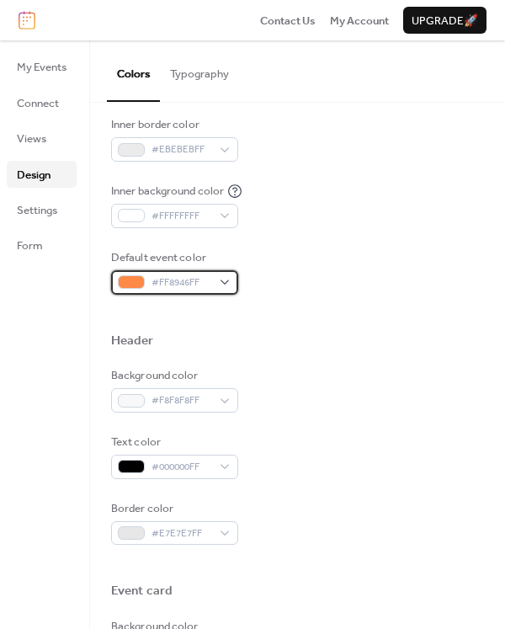
click at [135, 275] on div at bounding box center [131, 281] width 27 height 13
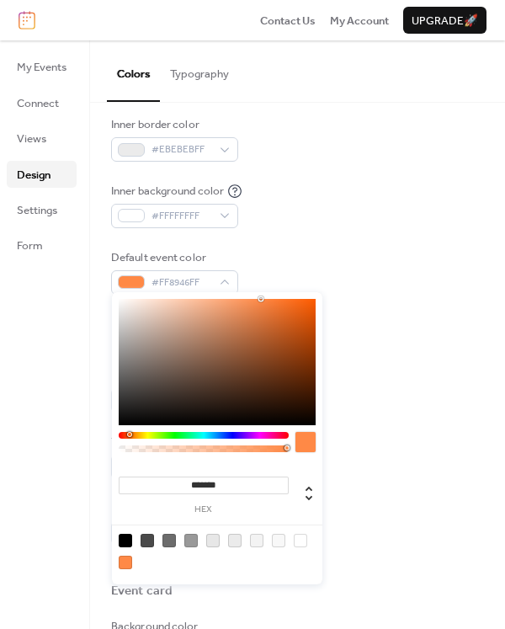
click at [225, 435] on div at bounding box center [204, 435] width 170 height 7
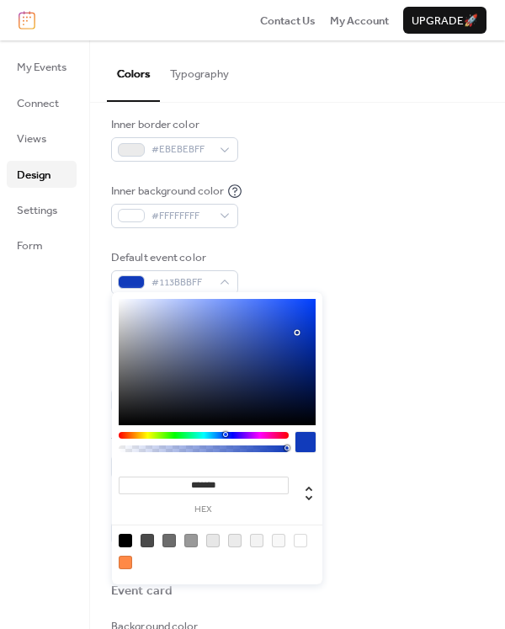
click at [298, 332] on div at bounding box center [217, 362] width 197 height 126
type input "*******"
click at [300, 350] on div at bounding box center [217, 362] width 197 height 126
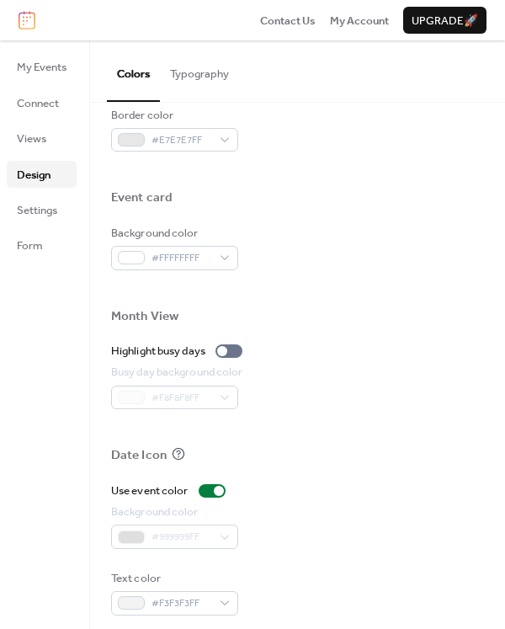
scroll to position [751, 0]
